Goal: Find specific page/section: Find specific page/section

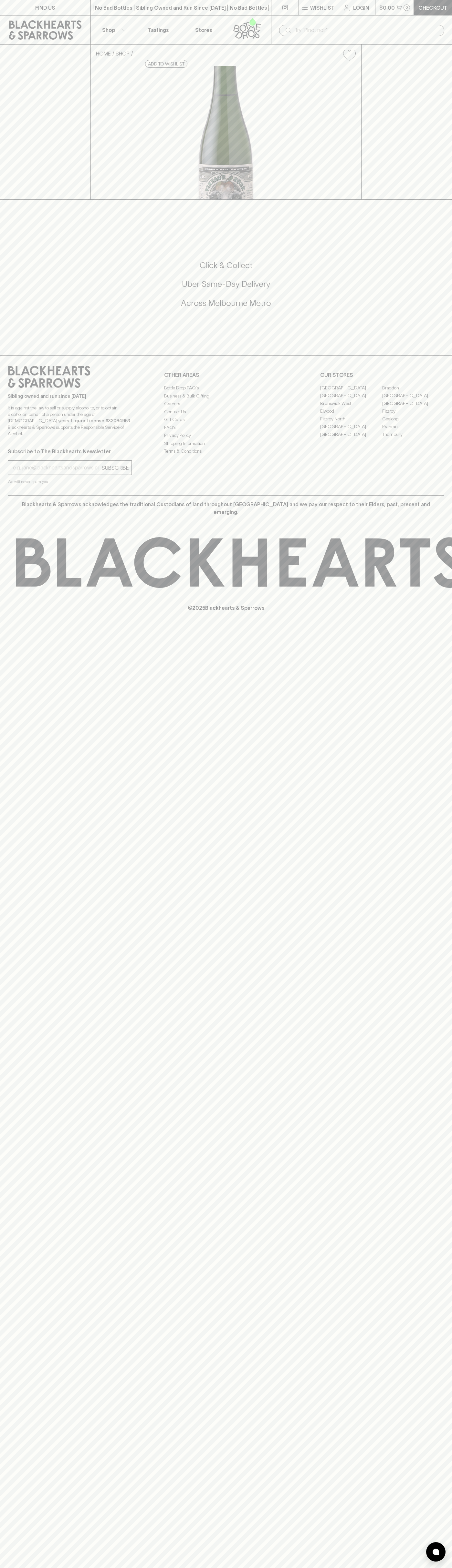
click at [351, 399] on link "[GEOGRAPHIC_DATA]" at bounding box center [351, 395] width 62 height 8
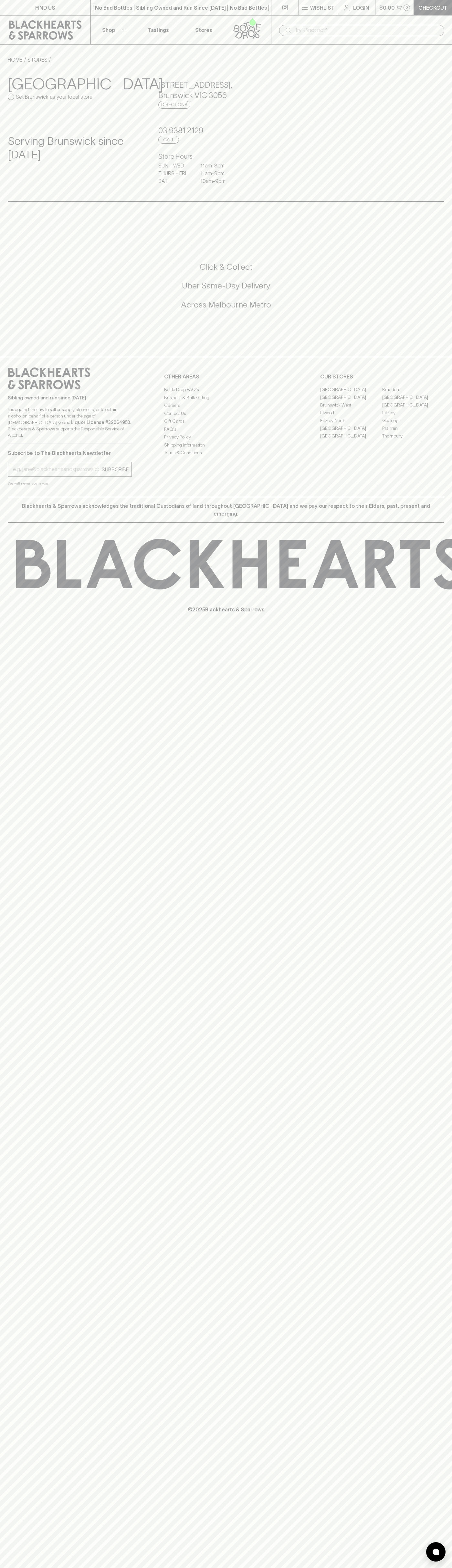
click at [284, 16] on div "​" at bounding box center [361, 30] width 181 height 29
click at [36, 1567] on html "FIND US | No Bad Bottles | Sibling Owned and Run Since 2006 | No Bad Bottles | …" at bounding box center [226, 784] width 452 height 1568
click at [28, 195] on div "Brunswick Set Brunswick as your local store Serving Brunswick since 2017 379 Sy…" at bounding box center [226, 132] width 436 height 138
